Goal: Transaction & Acquisition: Purchase product/service

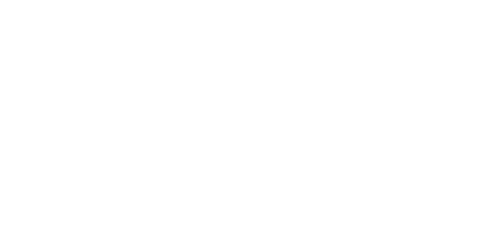
select select "**********"
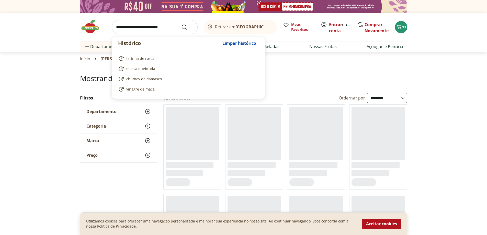
click at [147, 28] on input "search" at bounding box center [155, 27] width 86 height 14
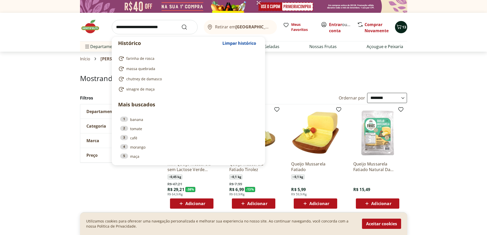
click at [402, 25] on span "13" at bounding box center [404, 27] width 4 height 5
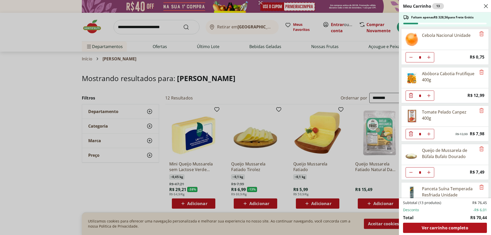
click at [484, 5] on icon "Close" at bounding box center [486, 6] width 6 height 6
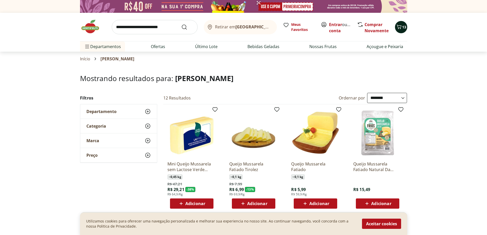
click at [403, 29] on span "13" at bounding box center [404, 27] width 4 height 5
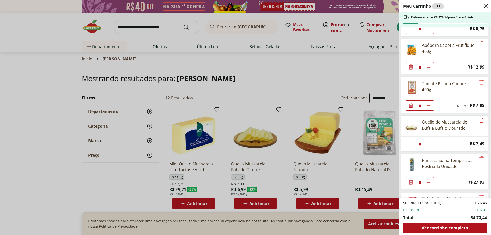
scroll to position [61, 0]
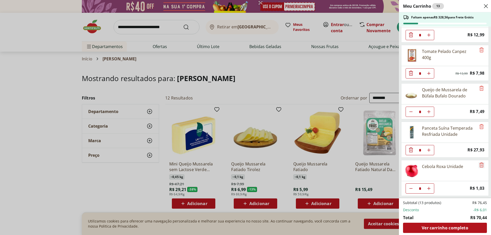
click at [480, 164] on icon "Remove" at bounding box center [482, 164] width 4 height 5
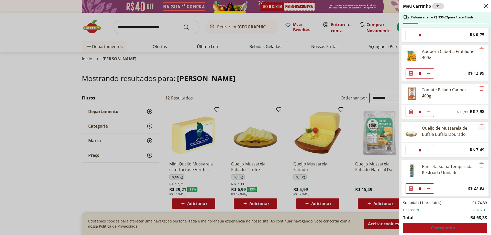
click at [479, 126] on icon "Remove" at bounding box center [482, 127] width 6 height 6
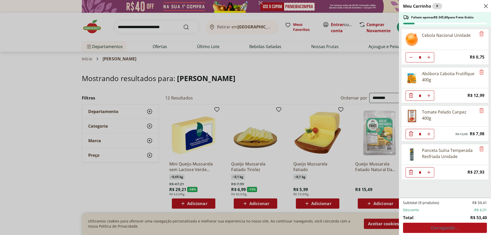
scroll to position [0, 0]
click at [482, 110] on icon "Remove" at bounding box center [482, 110] width 6 height 6
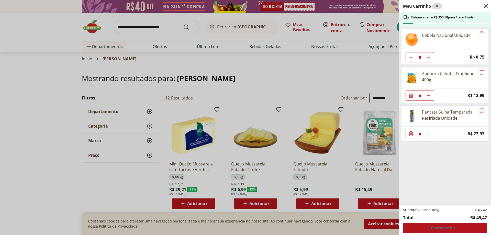
click at [481, 110] on icon "Remove" at bounding box center [482, 110] width 6 height 6
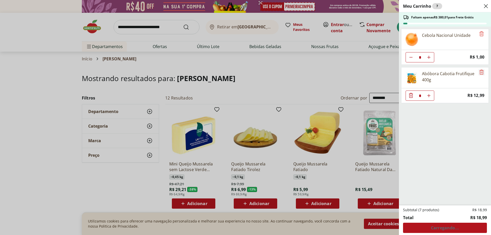
click at [479, 71] on icon "Remove" at bounding box center [482, 72] width 6 height 6
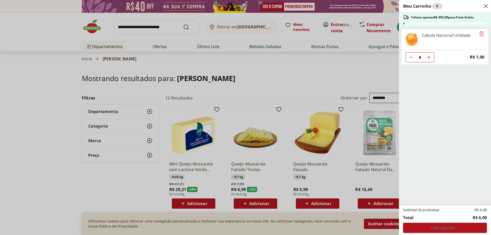
click at [480, 30] on div "Cebola Nacional Unidade" at bounding box center [444, 39] width 87 height 21
click at [480, 32] on icon "Remove" at bounding box center [482, 34] width 6 height 6
